Goal: Task Accomplishment & Management: Use online tool/utility

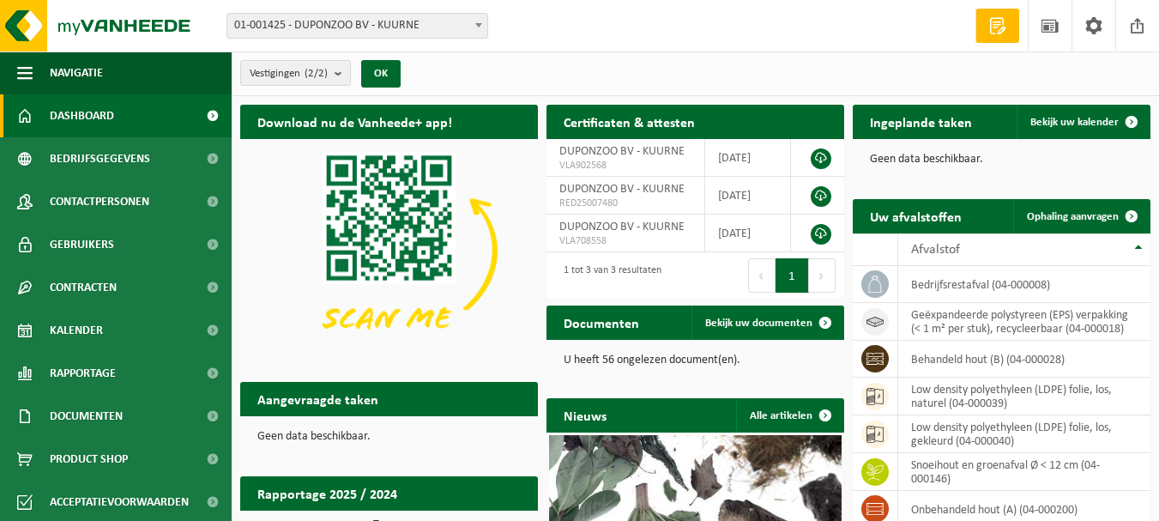
click at [995, 25] on span at bounding box center [998, 25] width 26 height 17
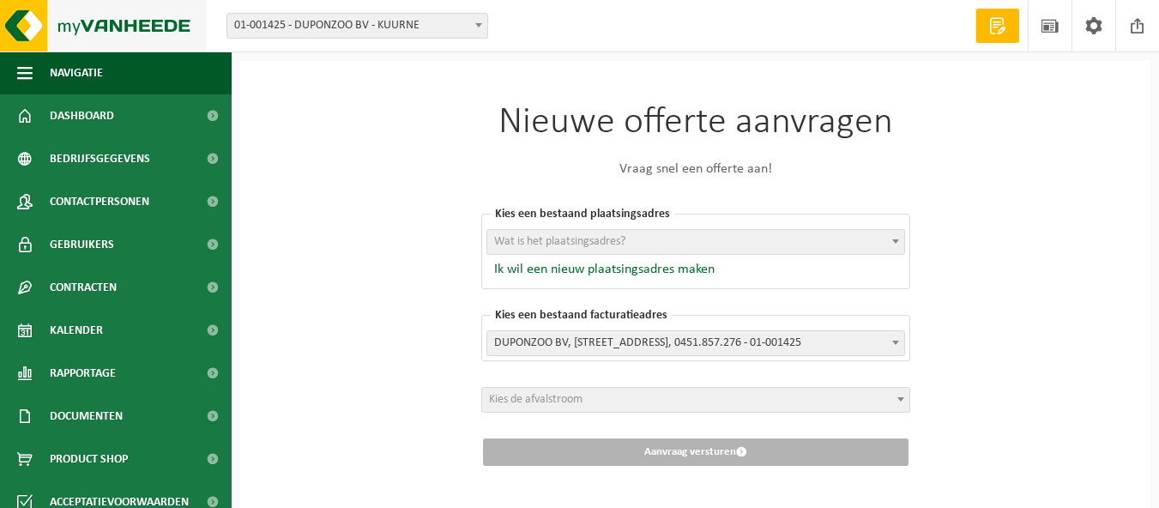
click at [29, 30] on img at bounding box center [103, 25] width 206 height 51
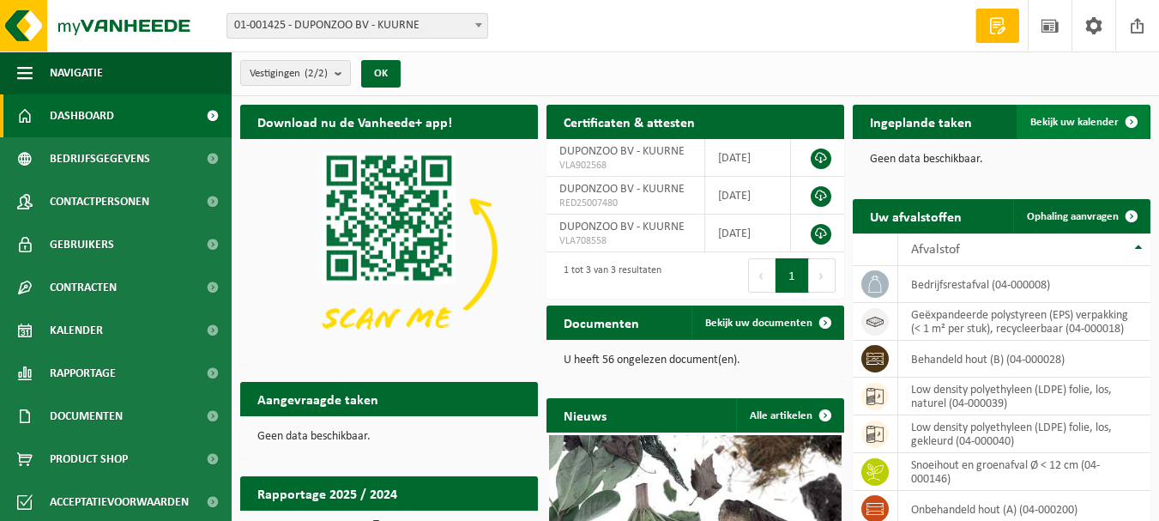
click at [1065, 124] on span "Bekijk uw kalender" at bounding box center [1074, 122] width 88 height 11
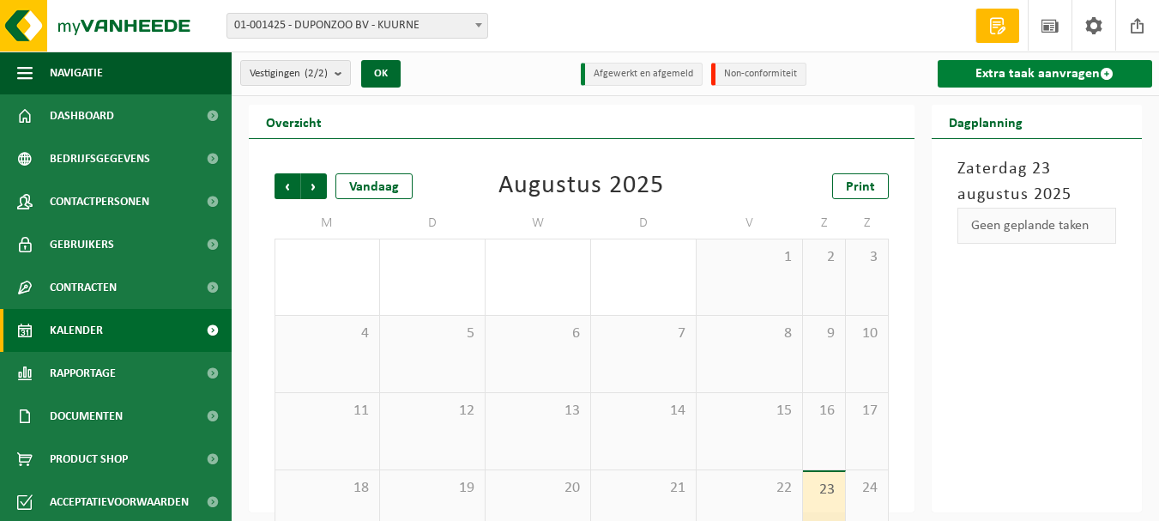
click at [1055, 74] on link "Extra taak aanvragen" at bounding box center [1045, 73] width 214 height 27
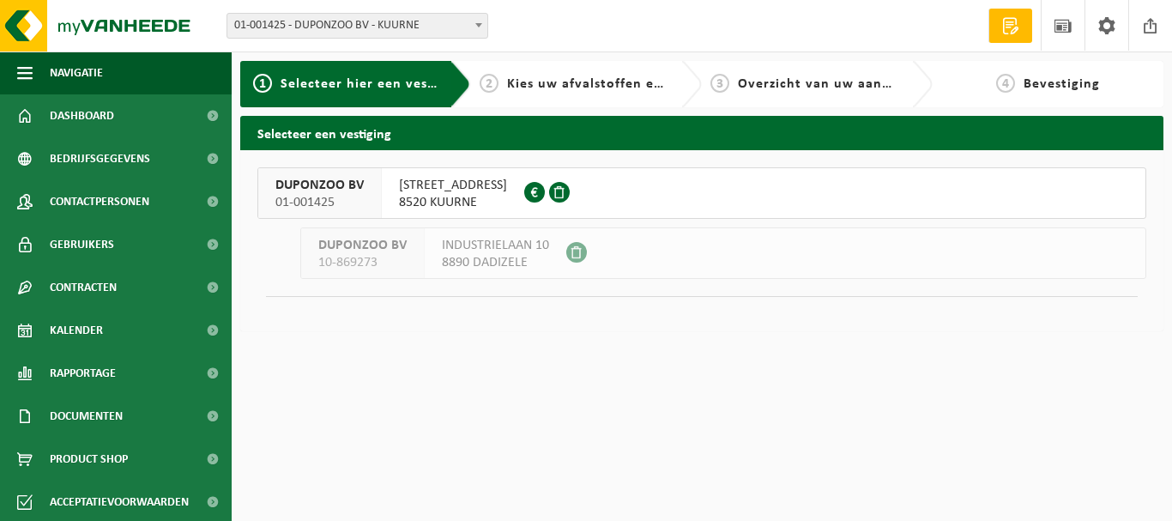
click at [422, 187] on span "RINGLAAN 19" at bounding box center [453, 185] width 108 height 17
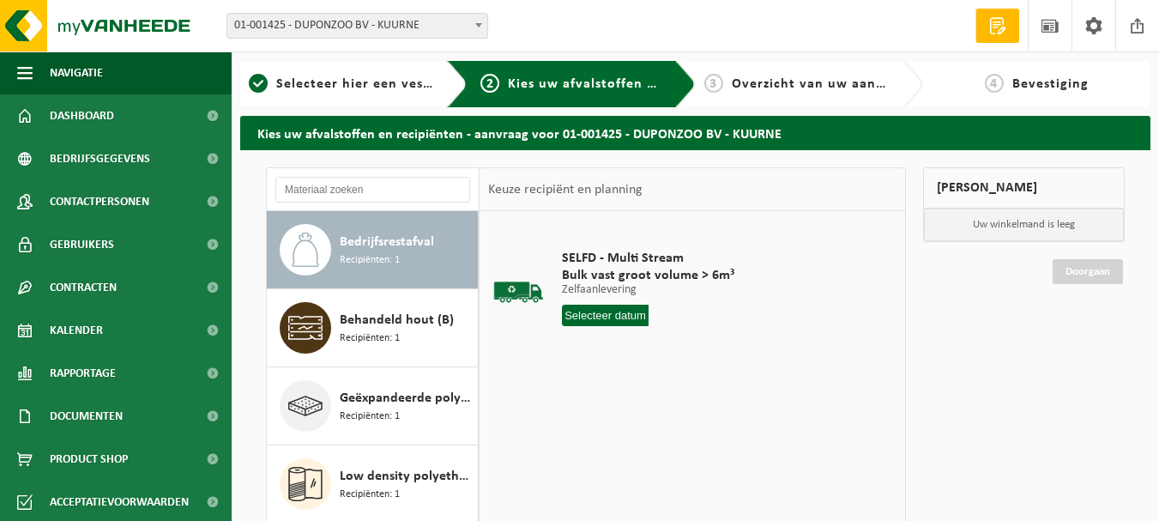
scroll to position [86, 0]
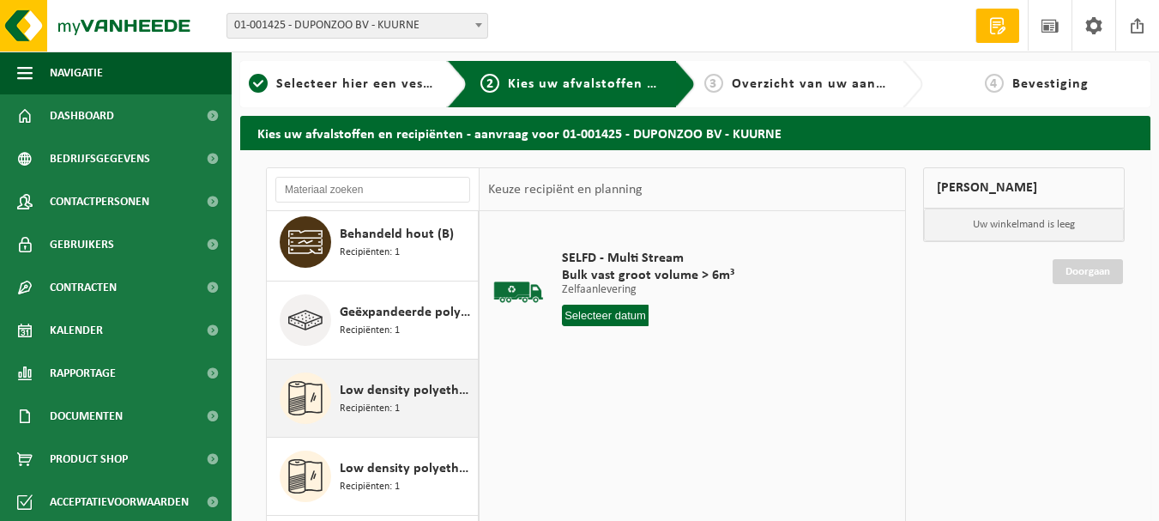
click at [359, 401] on span "Recipiënten: 1" at bounding box center [370, 409] width 60 height 16
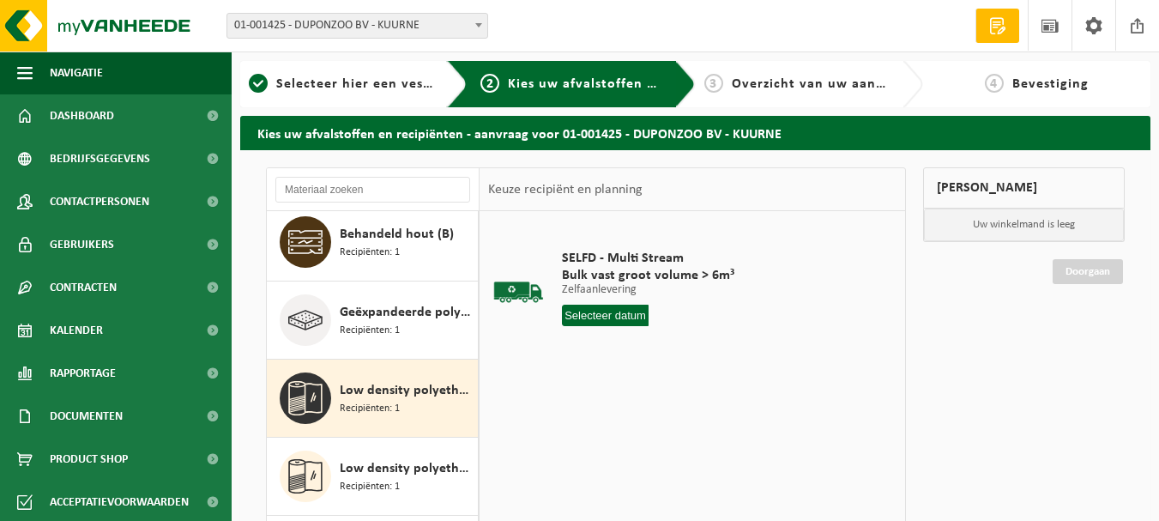
scroll to position [108, 0]
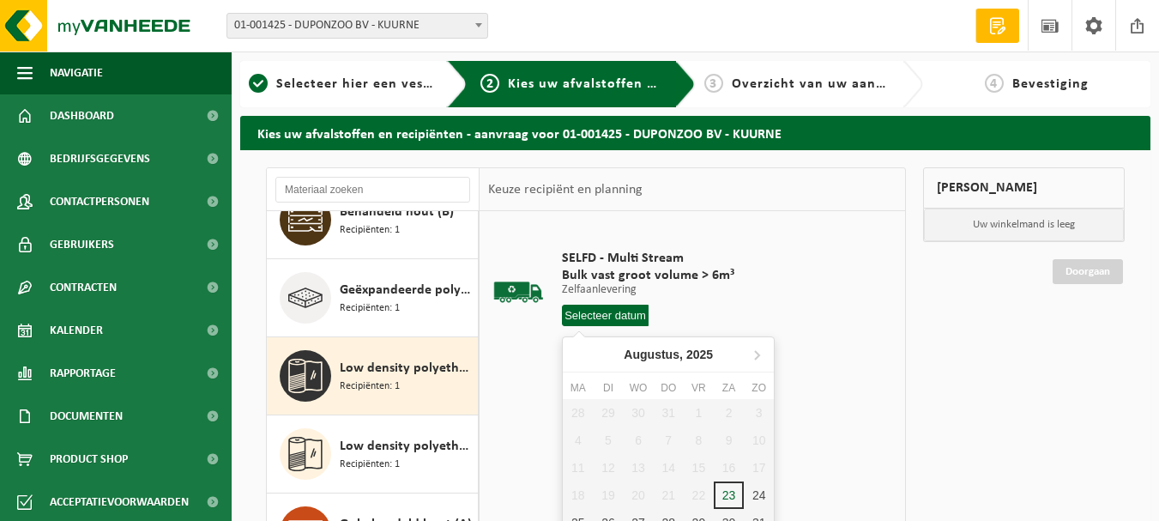
click at [621, 315] on input "text" at bounding box center [605, 315] width 87 height 21
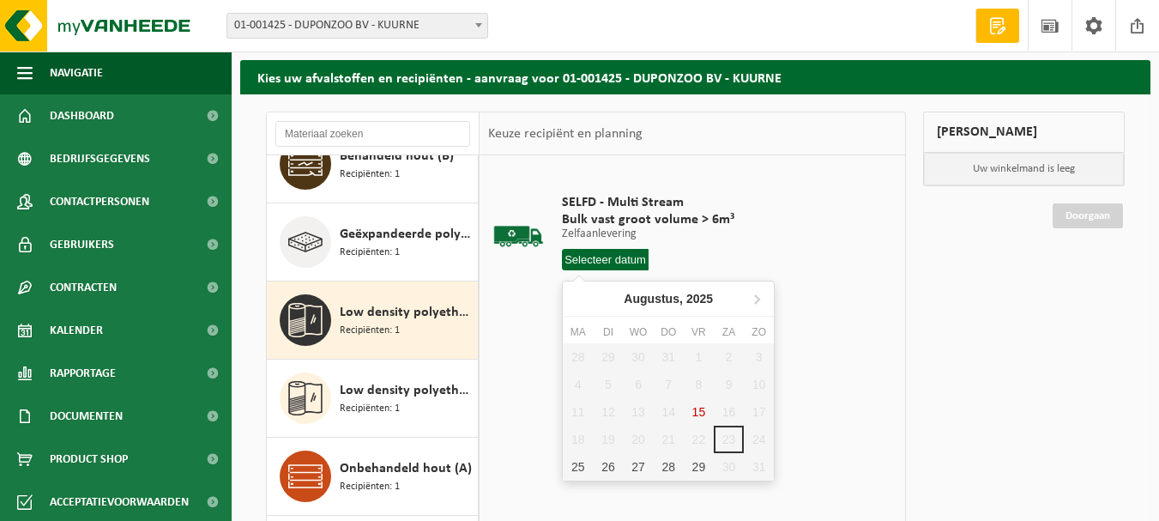
scroll to position [86, 0]
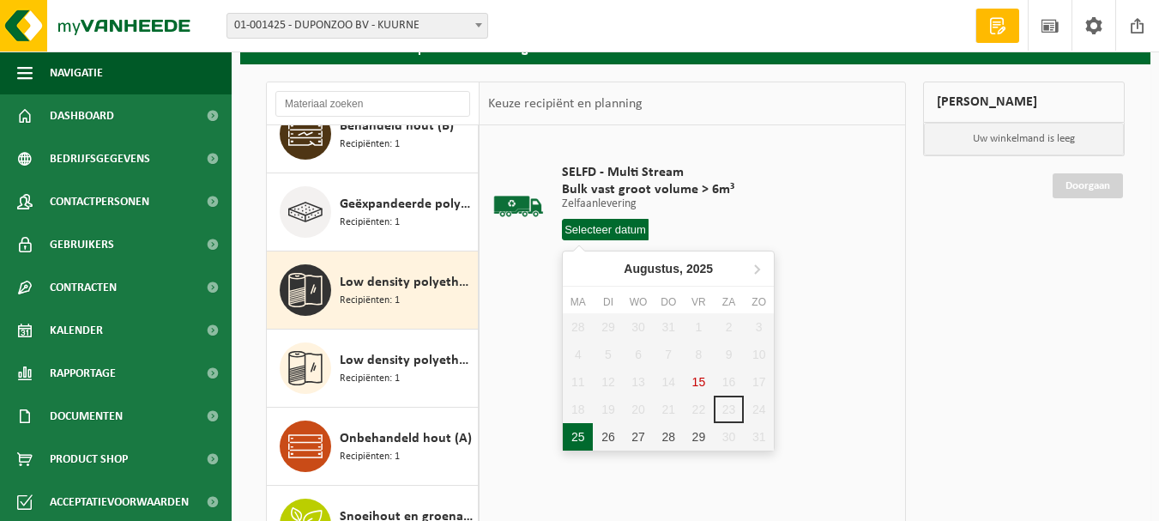
click at [572, 435] on div "25" at bounding box center [578, 436] width 30 height 27
type input "Van [DATE]"
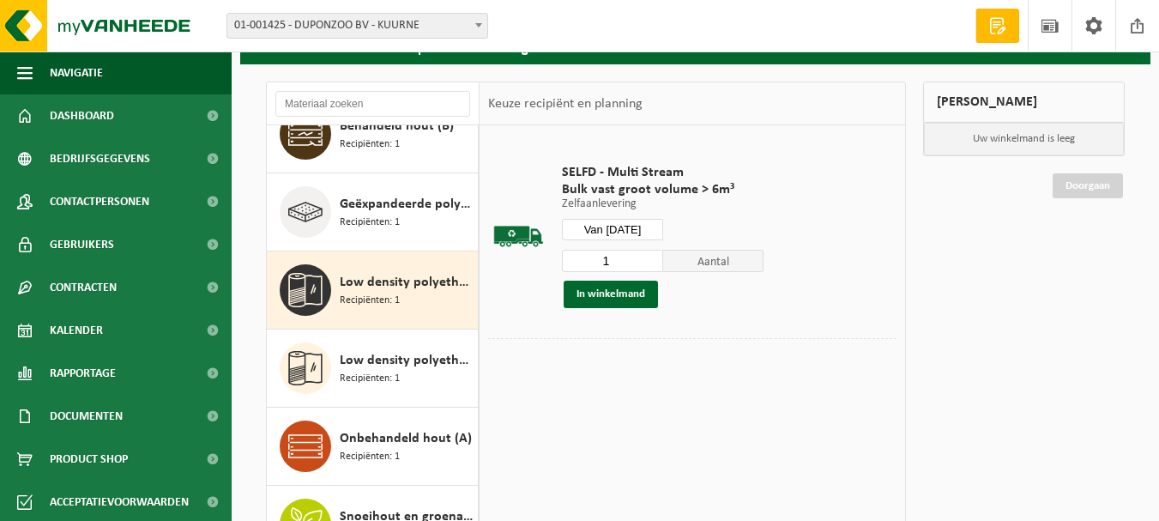
drag, startPoint x: 630, startPoint y: 296, endPoint x: 625, endPoint y: 331, distance: 35.4
click at [625, 331] on td "SELFD - Multi Stream Bulk vast groot volume > 6m³ Zelfaanlevering Zelfaanleveri…" at bounding box center [722, 236] width 347 height 204
click at [631, 297] on button "In winkelmand" at bounding box center [611, 294] width 94 height 27
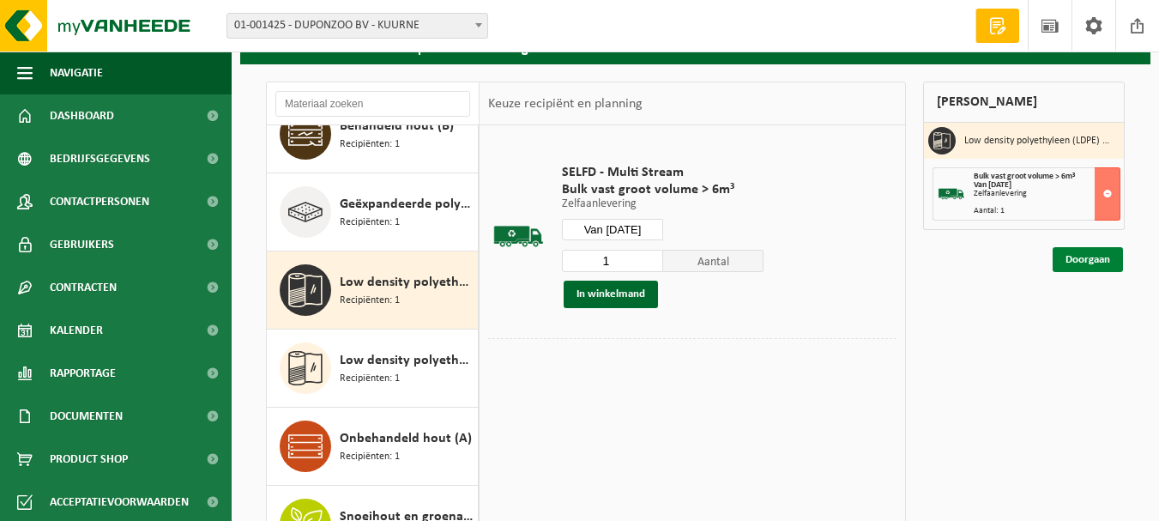
click at [1077, 255] on link "Doorgaan" at bounding box center [1088, 259] width 70 height 25
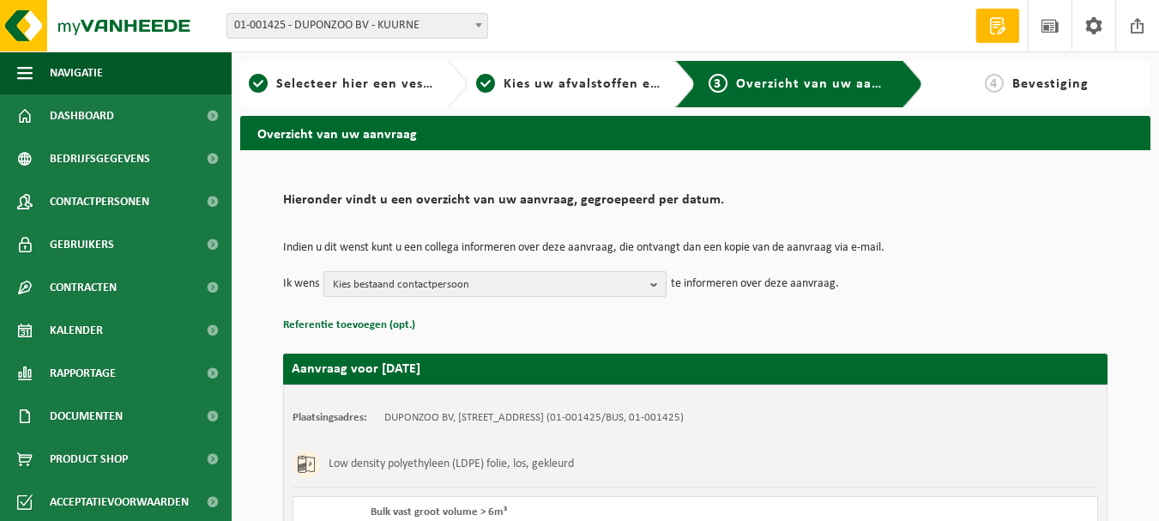
click at [653, 287] on b "button" at bounding box center [657, 284] width 15 height 24
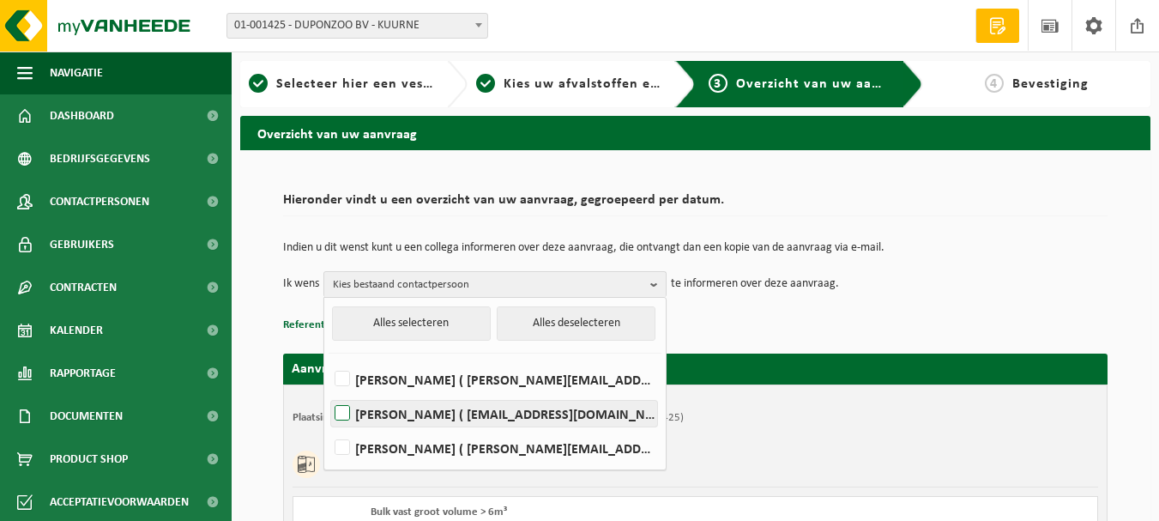
click at [454, 410] on label "thony claeys ( thonyclaeys@hotmail.com )" at bounding box center [494, 414] width 326 height 26
click at [329, 392] on input "thony claeys ( thonyclaeys@hotmail.com )" at bounding box center [328, 391] width 1 height 1
checkbox input "true"
click at [696, 312] on div "Indien u dit wenst kunt u een collega informeren over deze aanvraag, die ontvan…" at bounding box center [695, 269] width 824 height 89
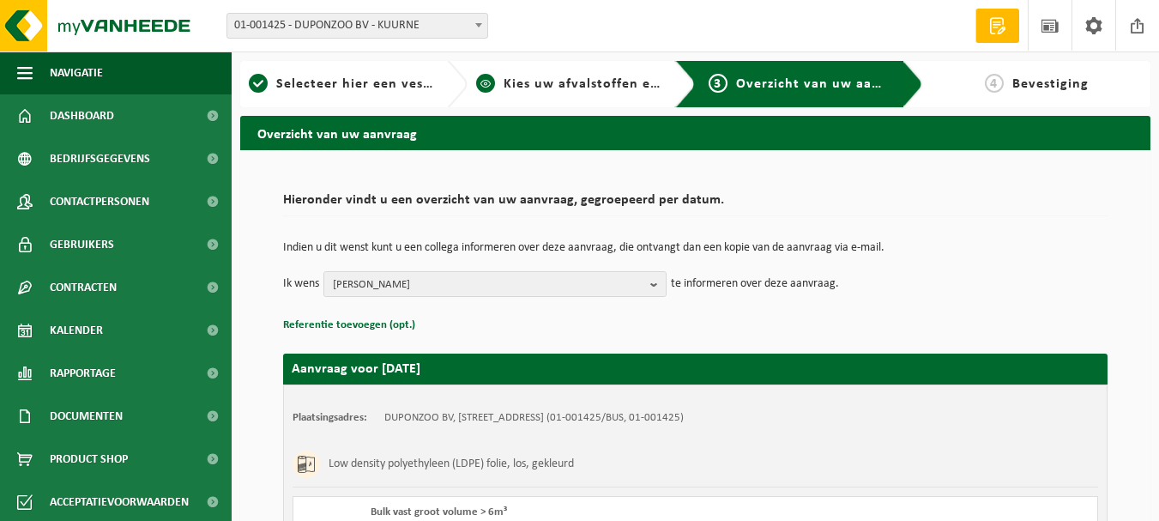
click at [595, 83] on span "Kies uw afvalstoffen en recipiënten" at bounding box center [622, 84] width 236 height 14
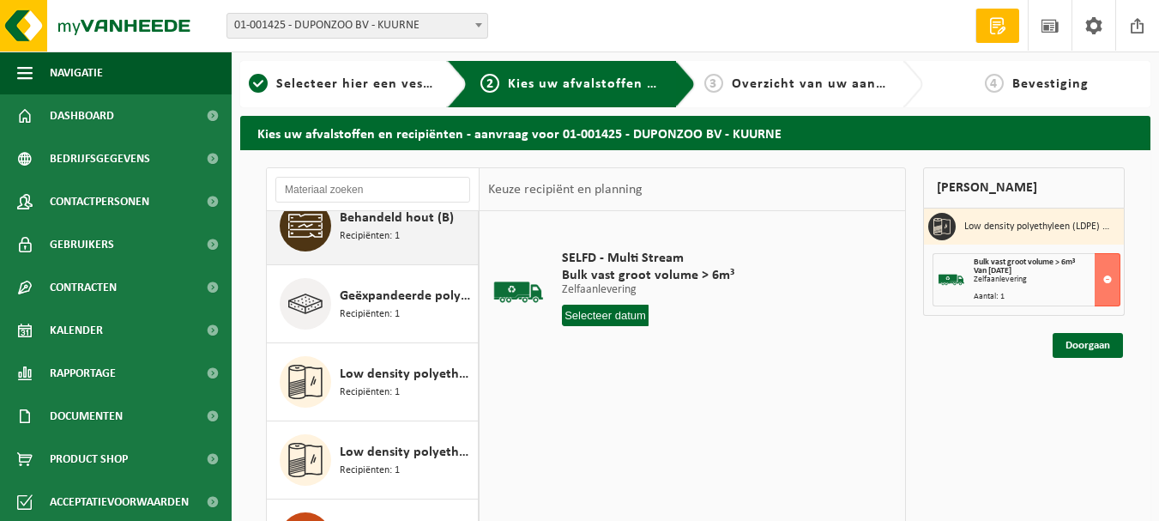
scroll to position [108, 0]
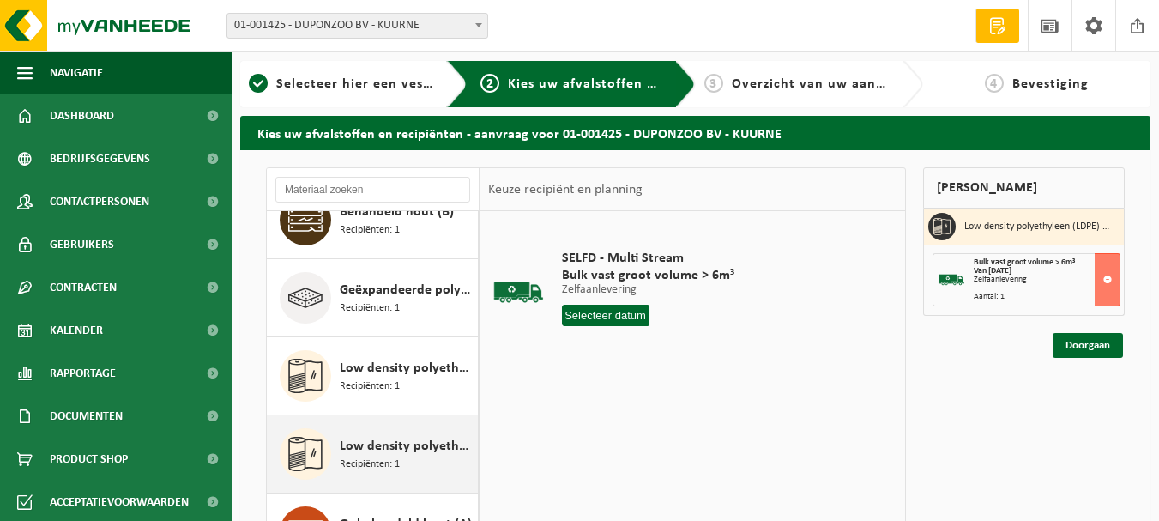
click at [368, 441] on span "Low density polyethyleen (LDPE) folie, los, naturel" at bounding box center [407, 446] width 134 height 21
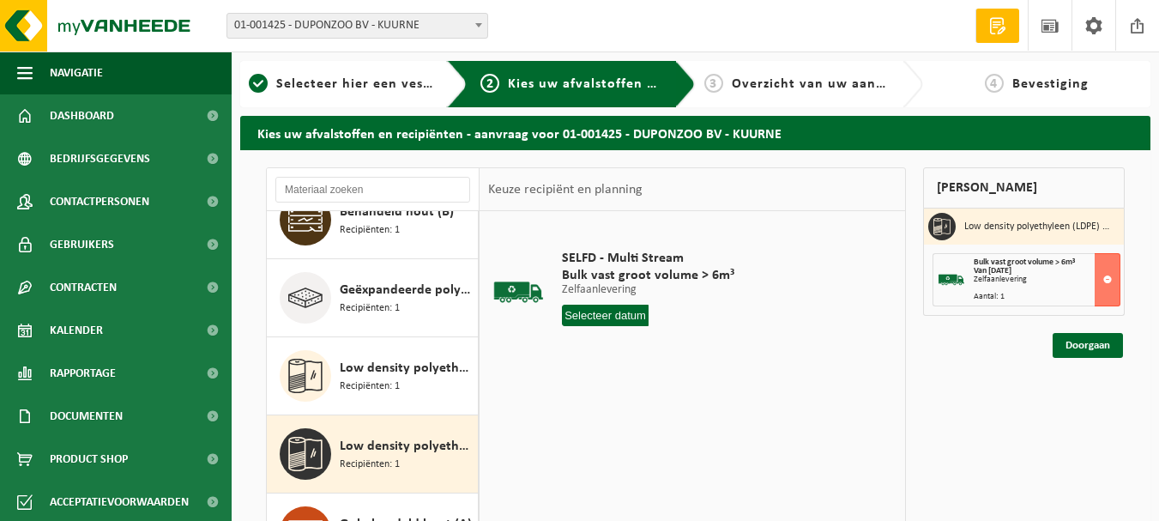
click at [607, 311] on input "text" at bounding box center [605, 315] width 87 height 21
click at [1103, 279] on button at bounding box center [1108, 279] width 26 height 53
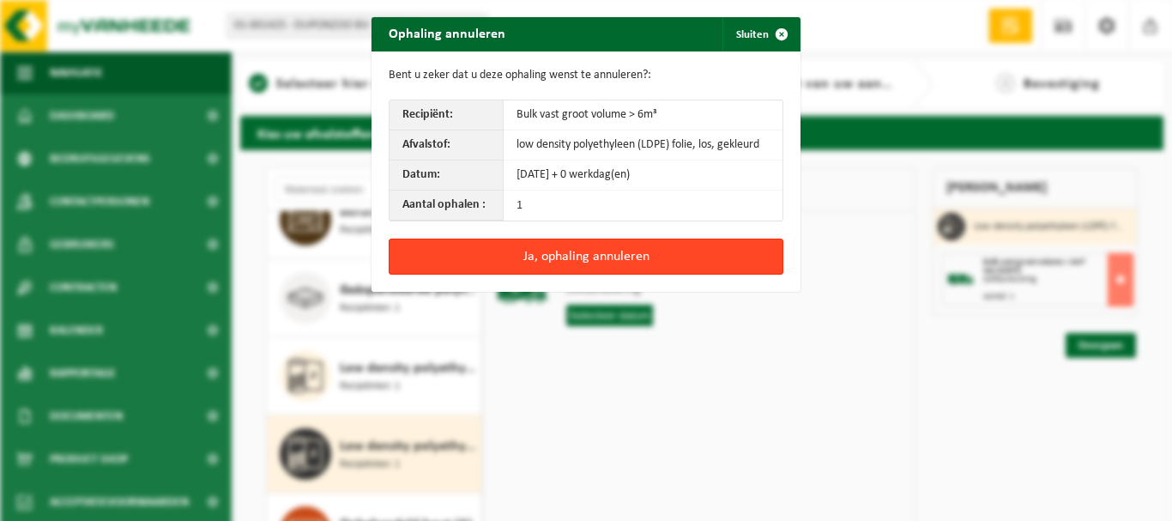
click at [604, 250] on button "Ja, ophaling annuleren" at bounding box center [586, 256] width 395 height 36
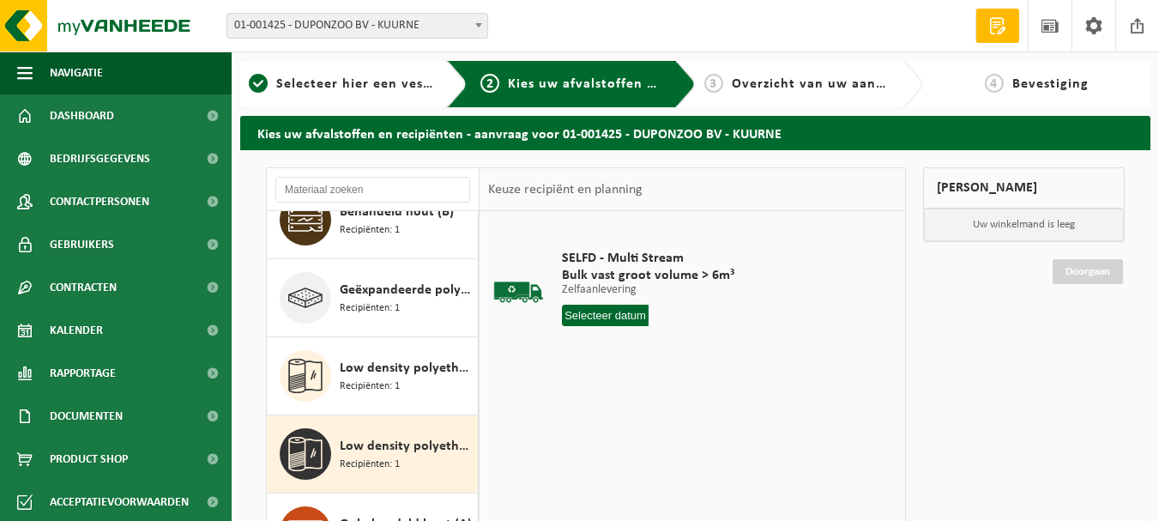
click at [624, 318] on input "text" at bounding box center [605, 315] width 87 height 21
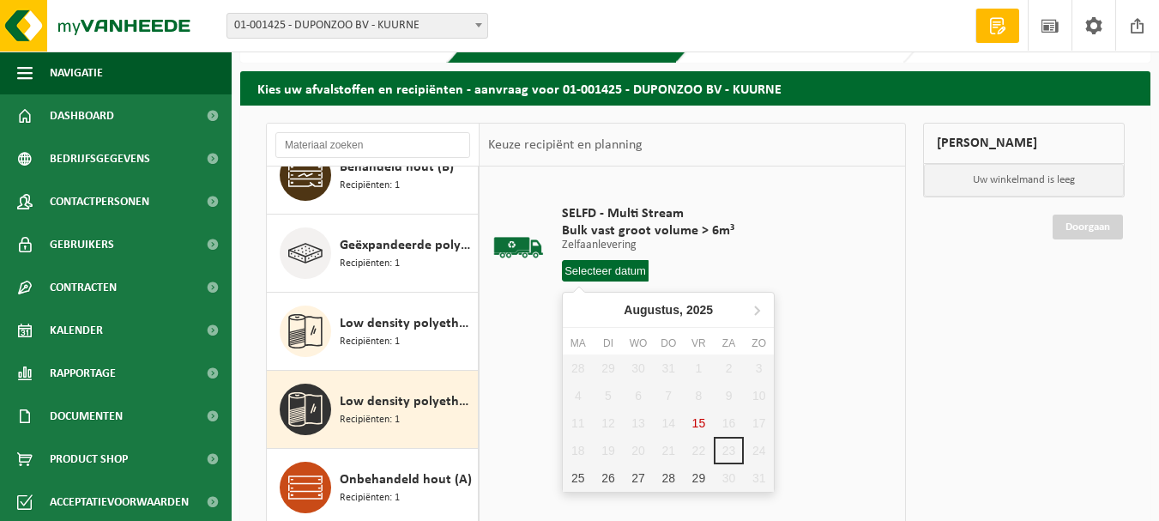
scroll to position [86, 0]
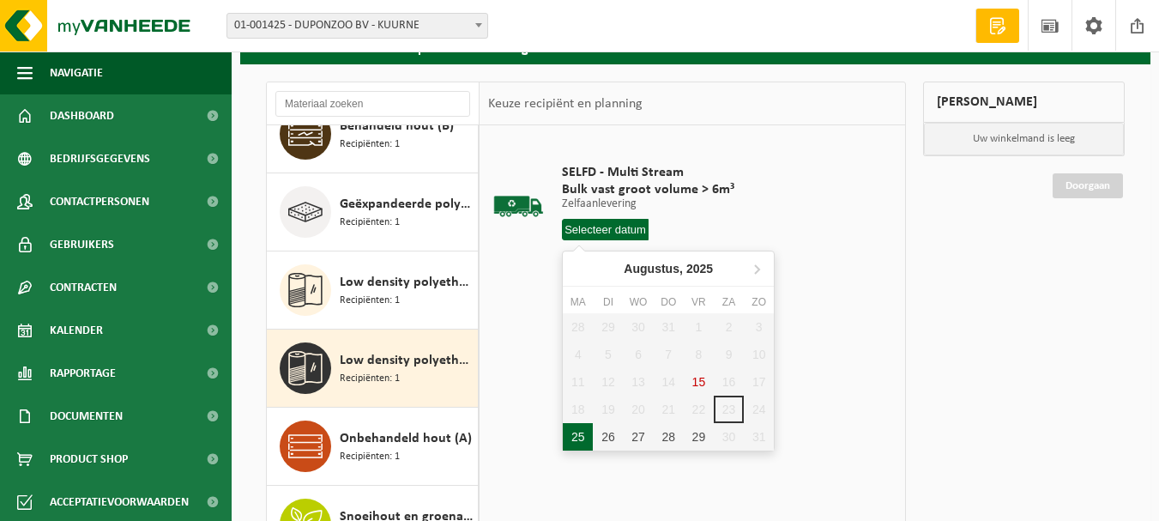
click at [572, 430] on div "25" at bounding box center [578, 436] width 30 height 27
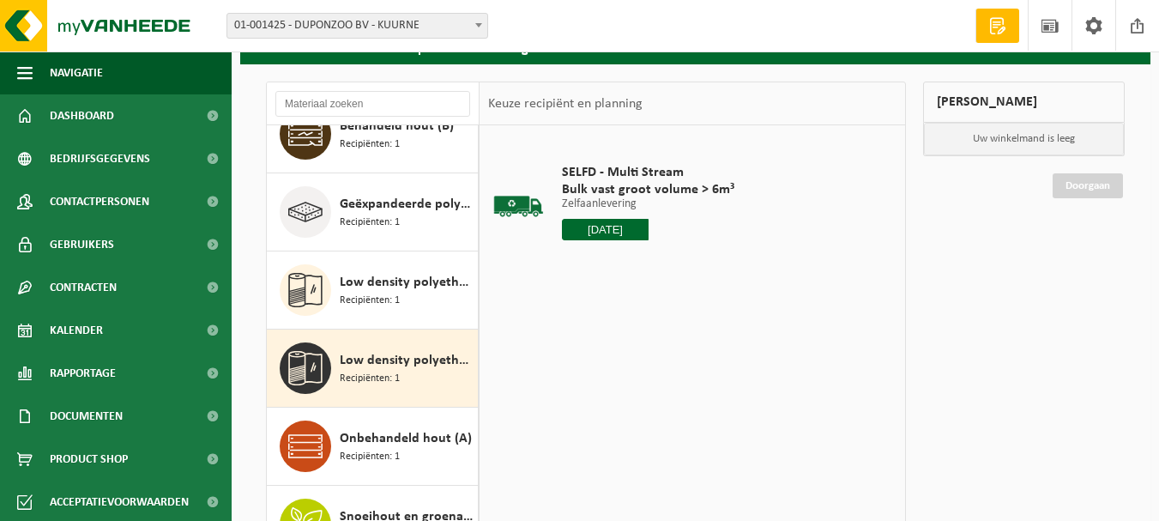
type input "Van 2025-08-25"
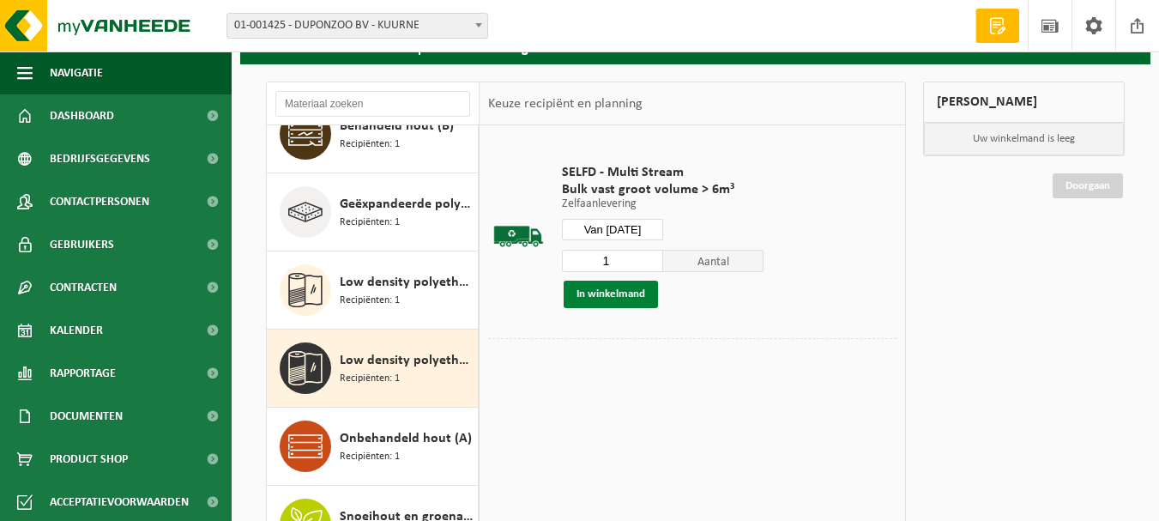
click at [601, 289] on button "In winkelmand" at bounding box center [611, 294] width 94 height 27
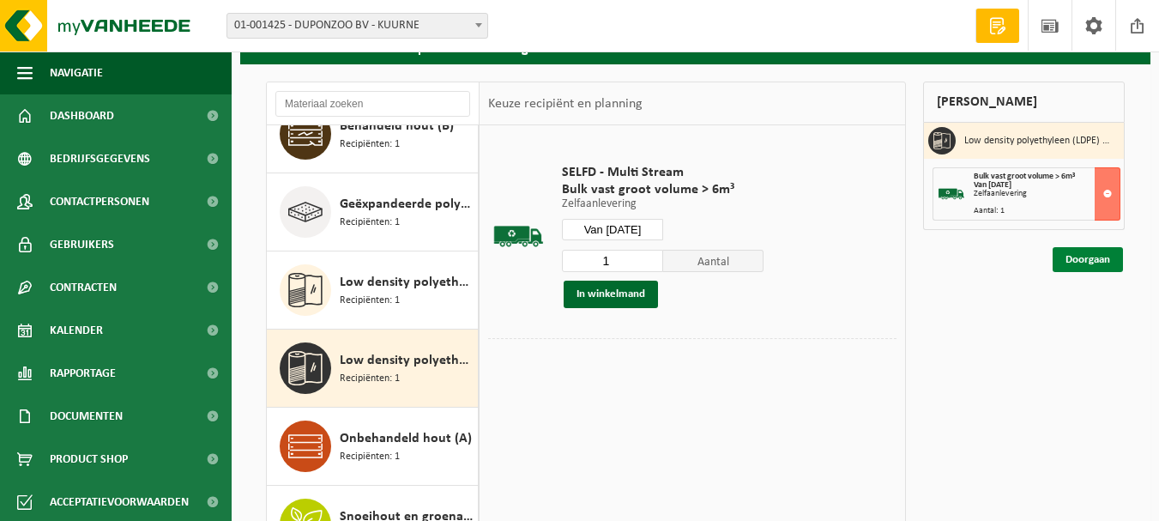
click at [1077, 261] on link "Doorgaan" at bounding box center [1088, 259] width 70 height 25
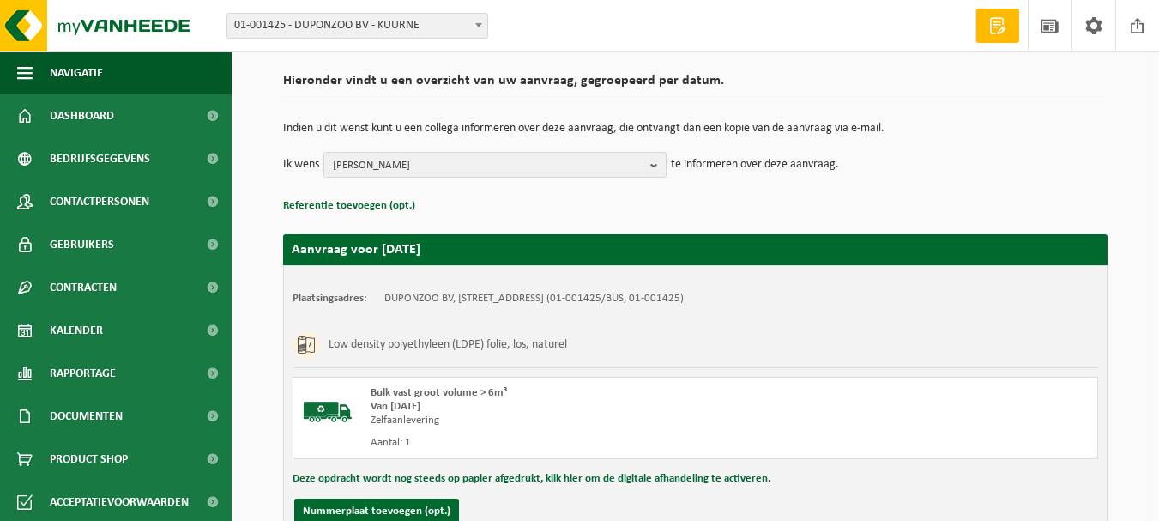
scroll to position [281, 0]
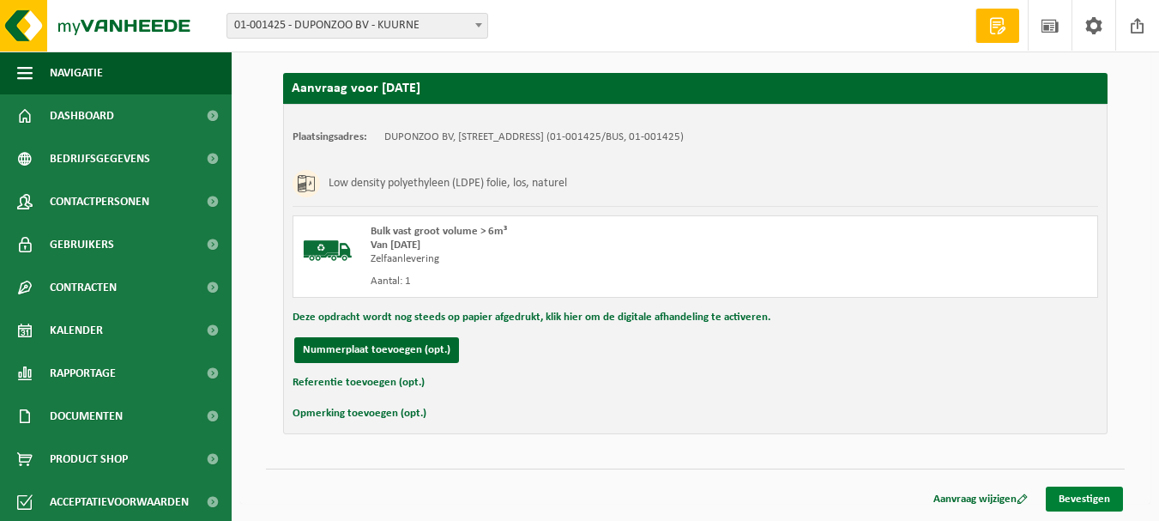
click at [1061, 493] on link "Bevestigen" at bounding box center [1084, 498] width 77 height 25
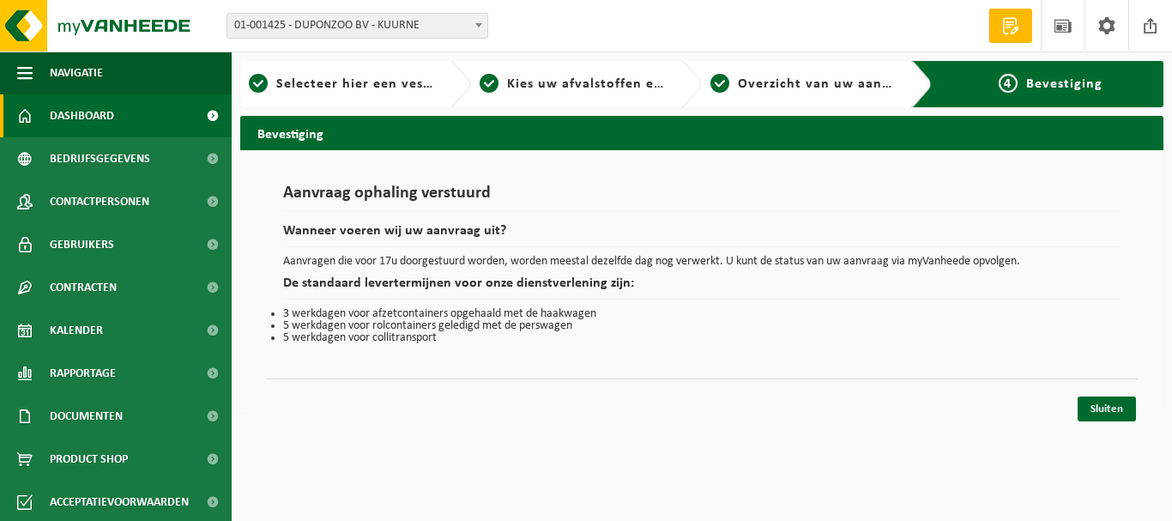
click at [91, 115] on span "Dashboard" at bounding box center [82, 115] width 64 height 43
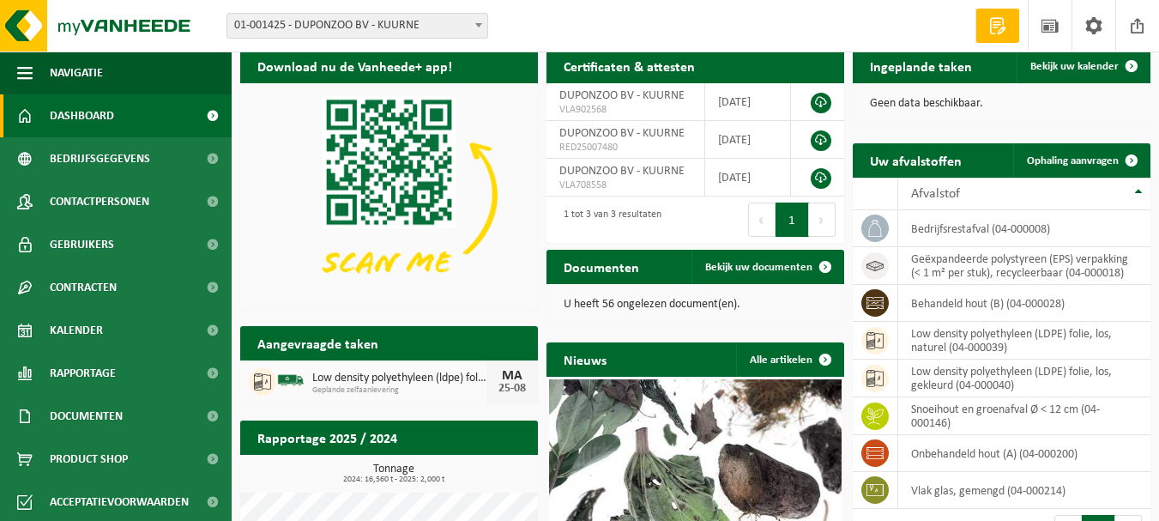
scroll to position [86, 0]
